Goal: Information Seeking & Learning: Find specific fact

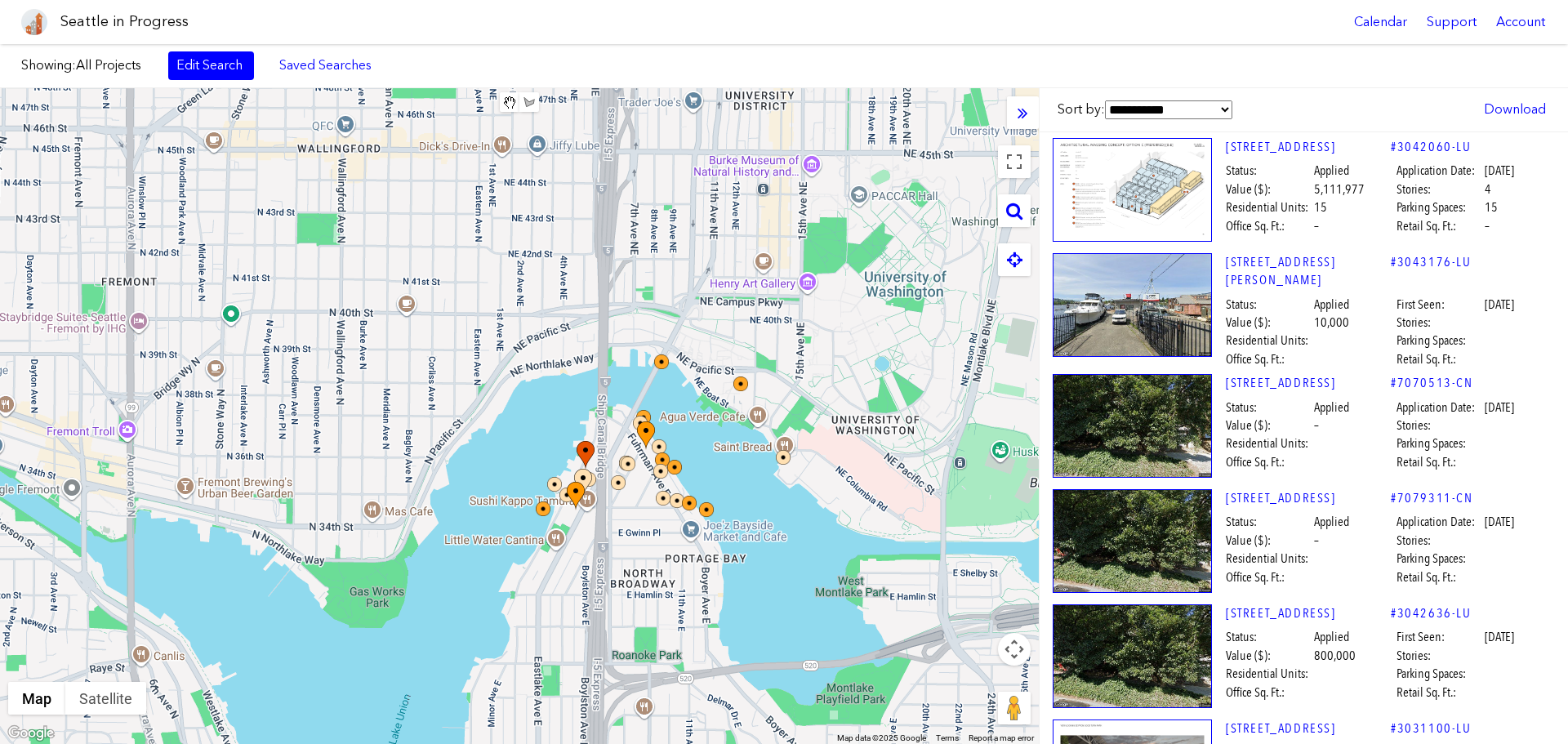
drag, startPoint x: 551, startPoint y: 277, endPoint x: 766, endPoint y: 484, distance: 298.5
click at [766, 484] on div "To navigate, press the arrow keys." at bounding box center [519, 416] width 1039 height 656
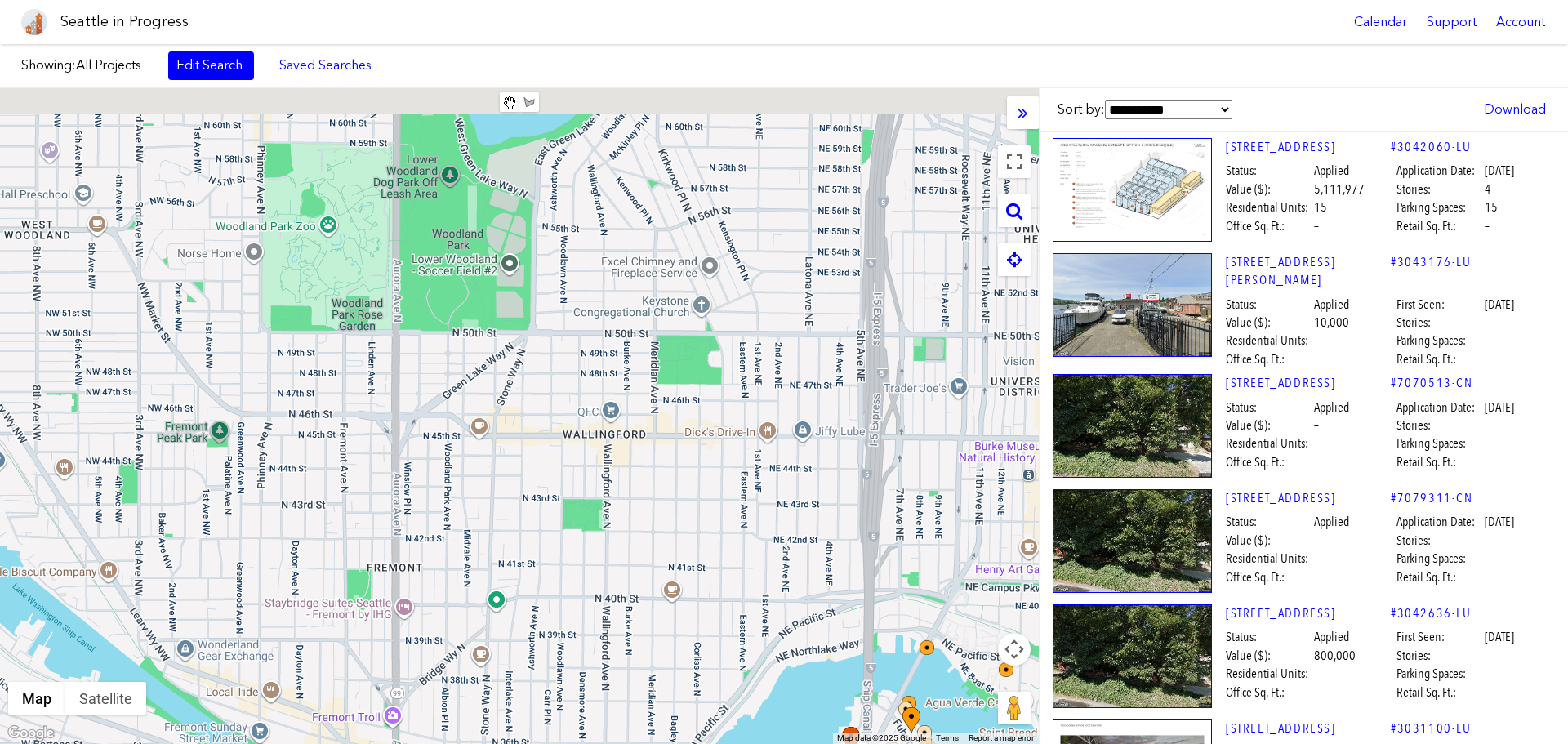
drag, startPoint x: 445, startPoint y: 245, endPoint x: 635, endPoint y: 456, distance: 283.9
click at [635, 456] on div at bounding box center [519, 416] width 1039 height 656
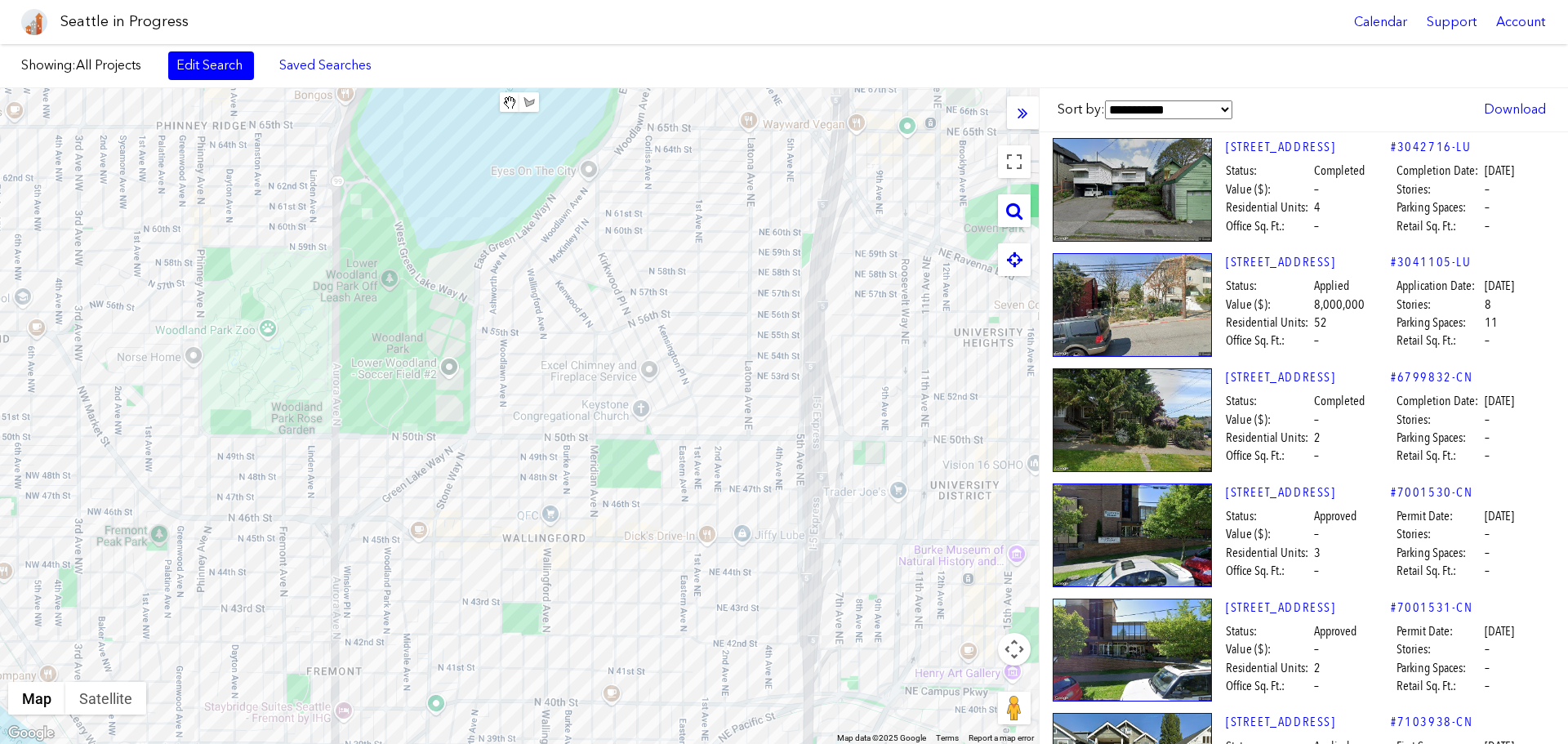
drag, startPoint x: 700, startPoint y: 554, endPoint x: 609, endPoint y: 593, distance: 99.0
click at [609, 593] on div at bounding box center [519, 416] width 1039 height 656
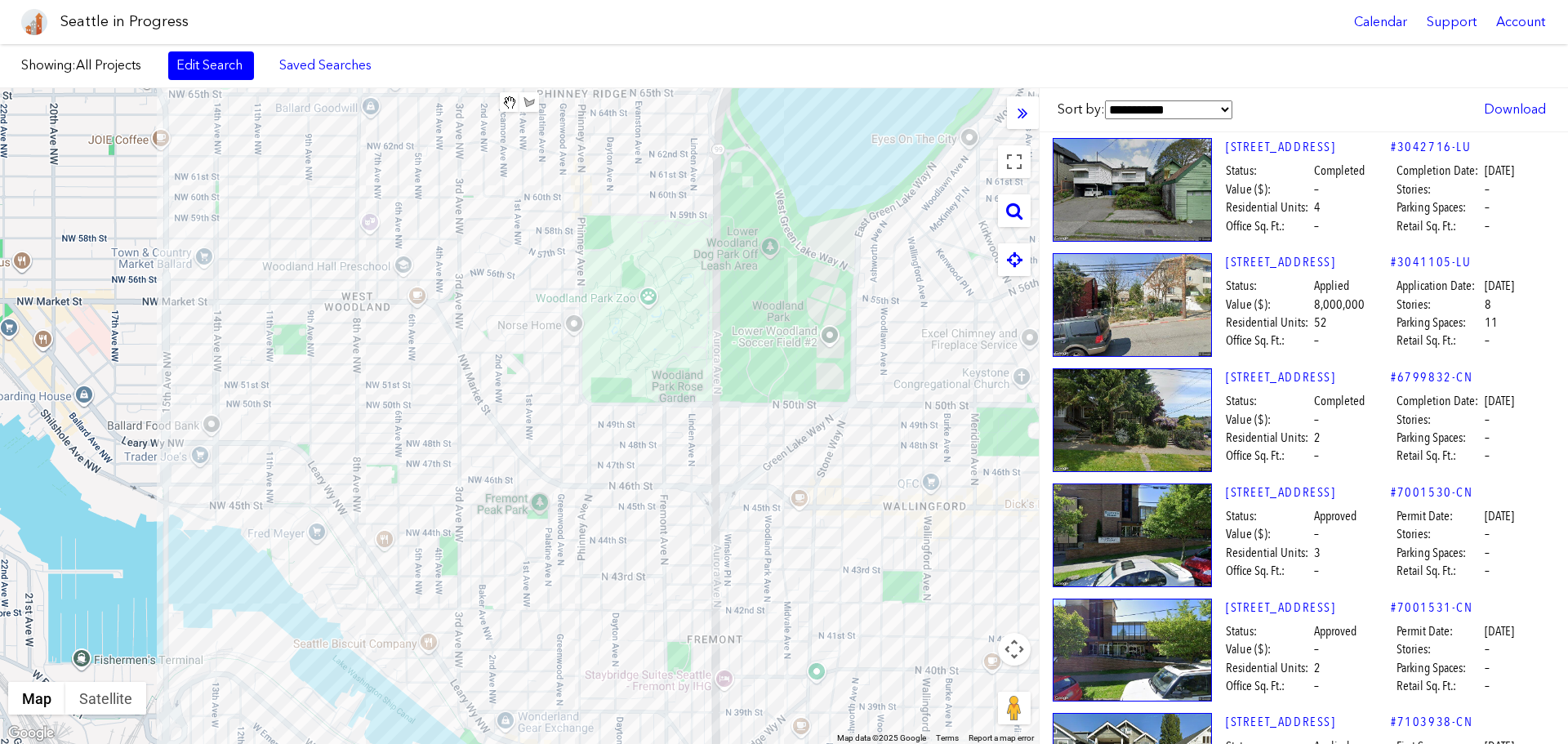
drag, startPoint x: 191, startPoint y: 490, endPoint x: 582, endPoint y: 457, distance: 392.4
click at [582, 457] on div at bounding box center [519, 416] width 1039 height 656
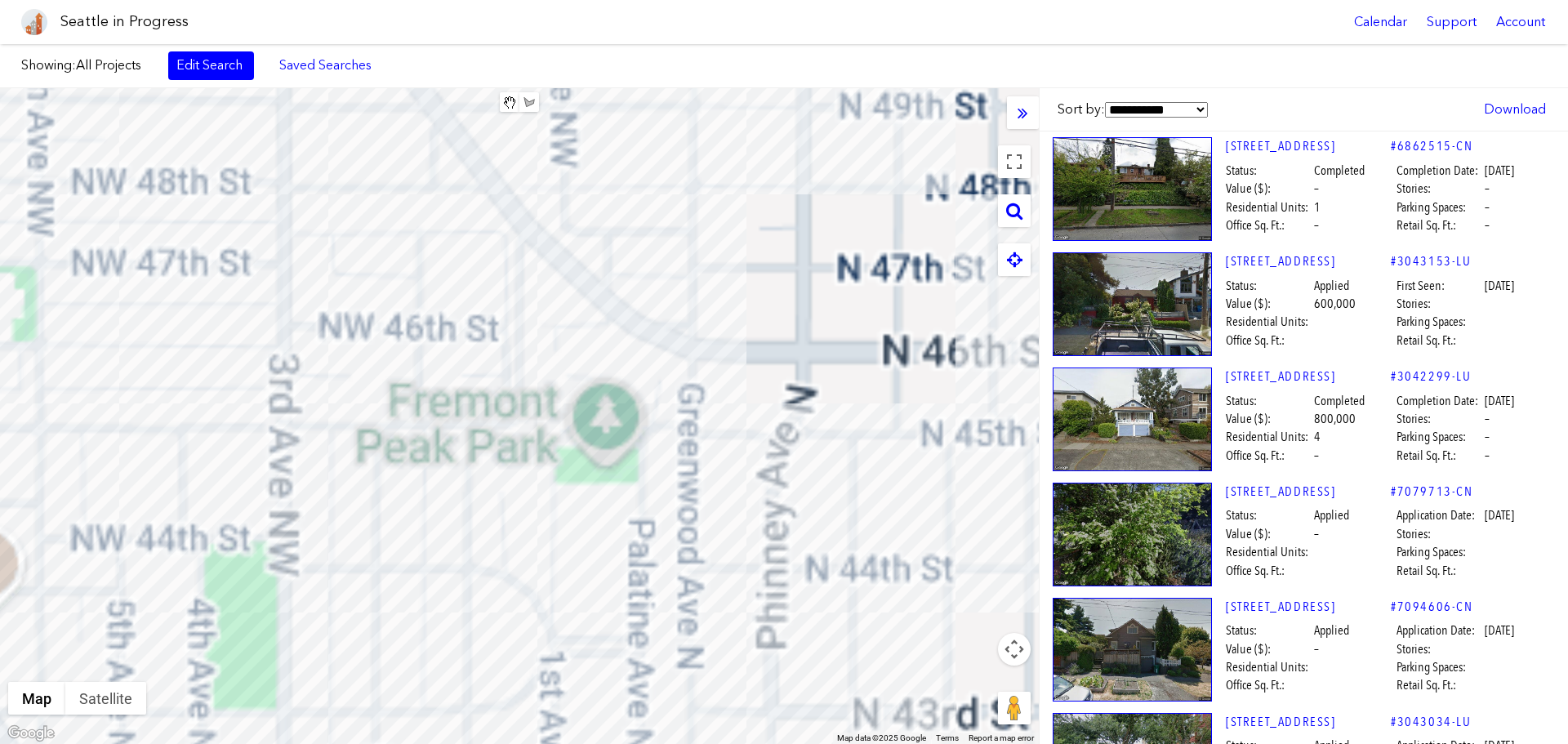
drag, startPoint x: 410, startPoint y: 434, endPoint x: 573, endPoint y: 441, distance: 163.2
click at [573, 441] on div at bounding box center [519, 416] width 1039 height 656
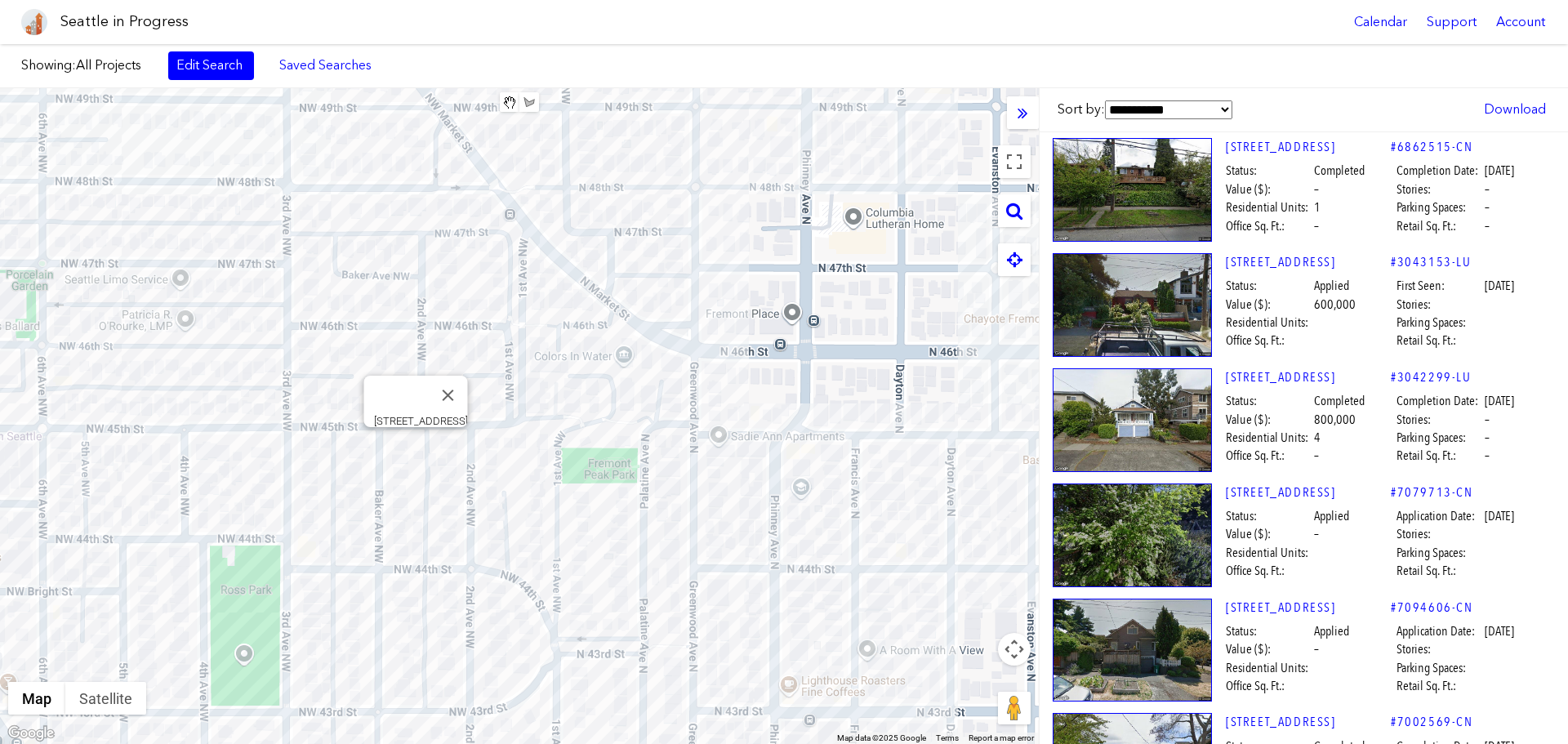
click at [413, 446] on div "[STREET_ADDRESS]" at bounding box center [519, 416] width 1039 height 656
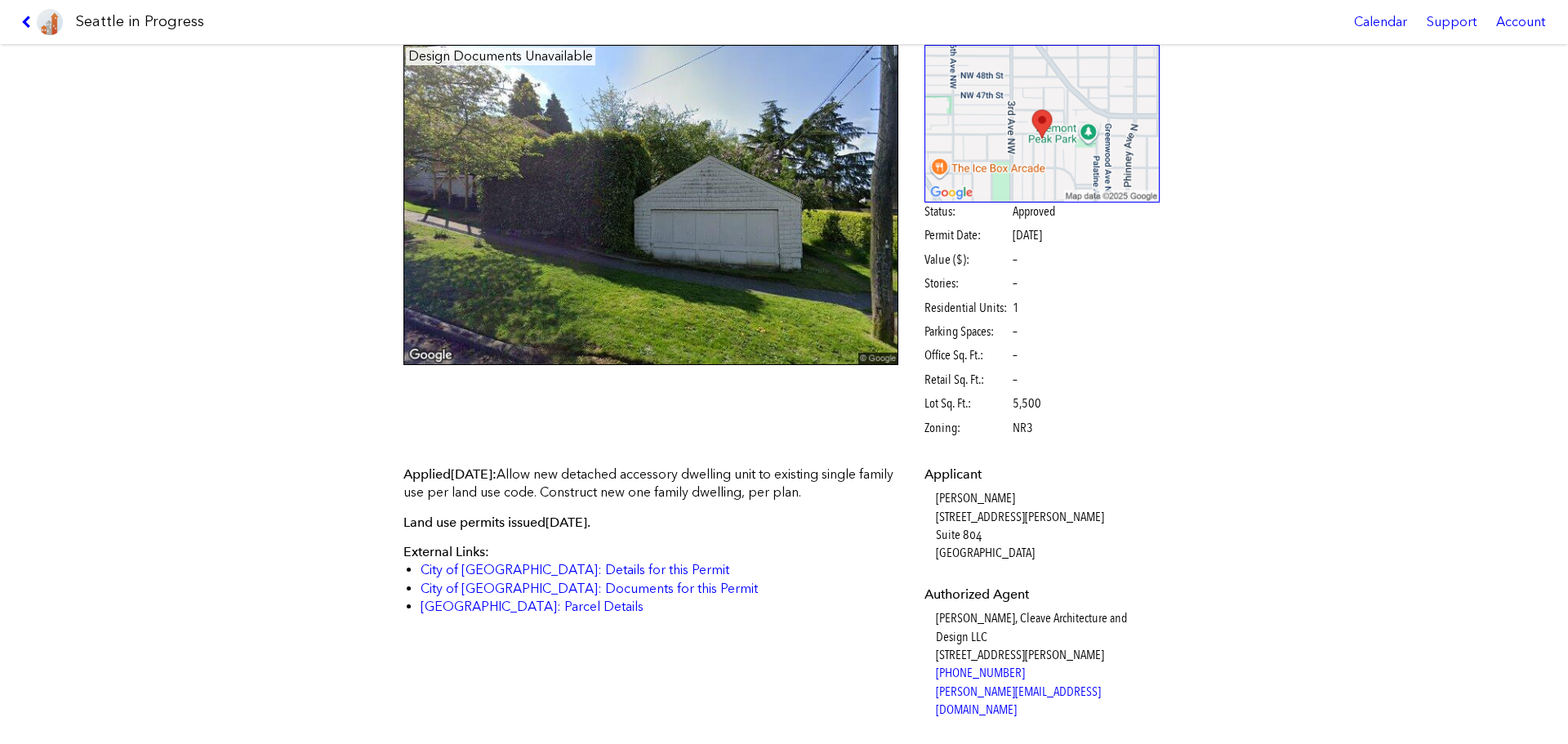
scroll to position [327, 0]
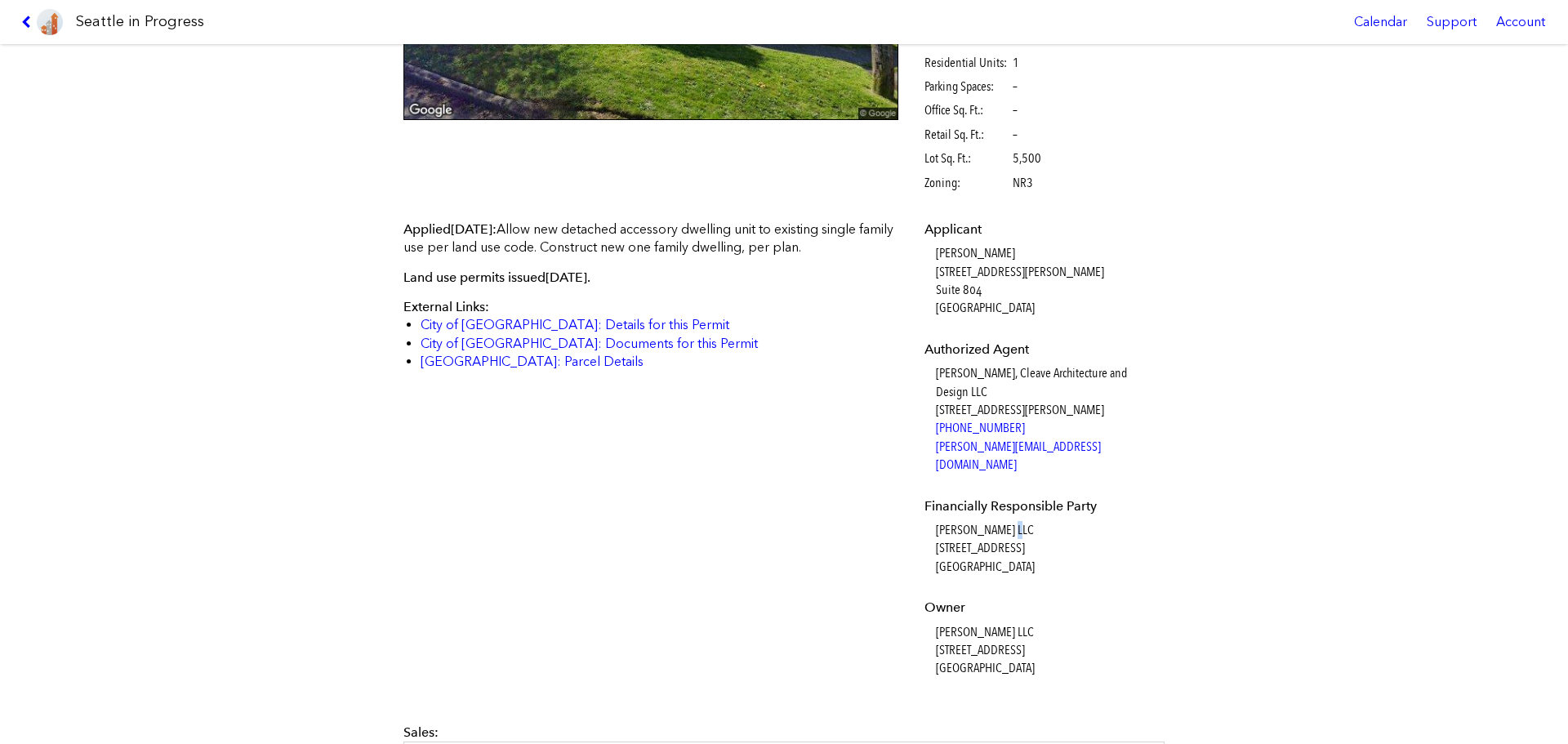
drag, startPoint x: 1002, startPoint y: 511, endPoint x: 993, endPoint y: 503, distance: 12.0
click at [993, 521] on dd "[PERSON_NAME] LLC [STREET_ADDRESS]" at bounding box center [1048, 548] width 225 height 55
click at [1014, 502] on dl "Applicant [PERSON_NAME] [STREET_ADDRESS][PERSON_NAME] Authorized Agent [PERSON_…" at bounding box center [1042, 449] width 236 height 458
click at [551, 324] on link "City of [GEOGRAPHIC_DATA]: Details for this Permit" at bounding box center [574, 324] width 309 height 16
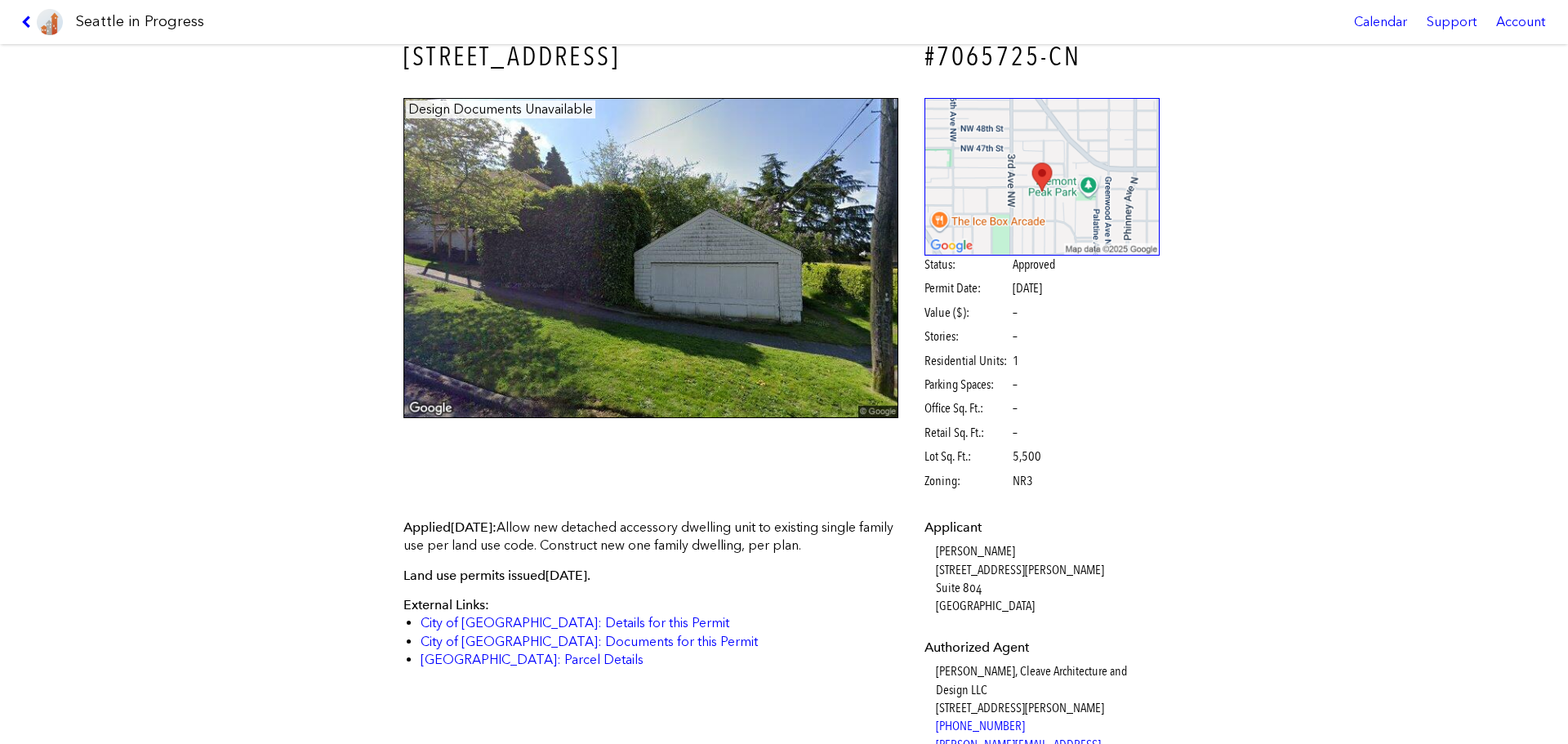
scroll to position [0, 0]
